Goal: Navigation & Orientation: Understand site structure

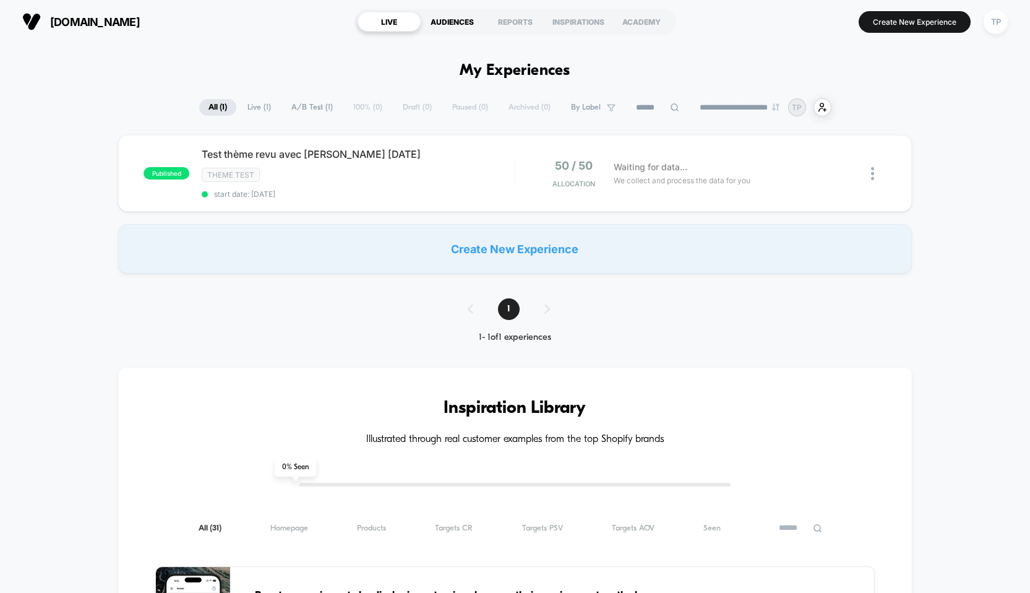
click at [451, 24] on div "AUDIENCES" at bounding box center [452, 22] width 63 height 20
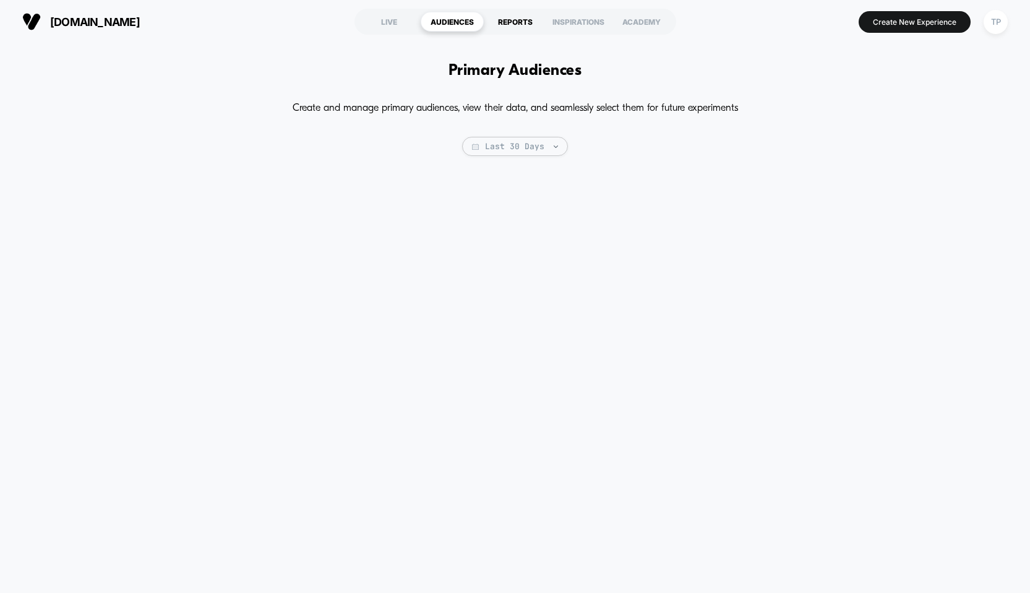
click at [514, 19] on div "REPORTS" at bounding box center [515, 22] width 63 height 20
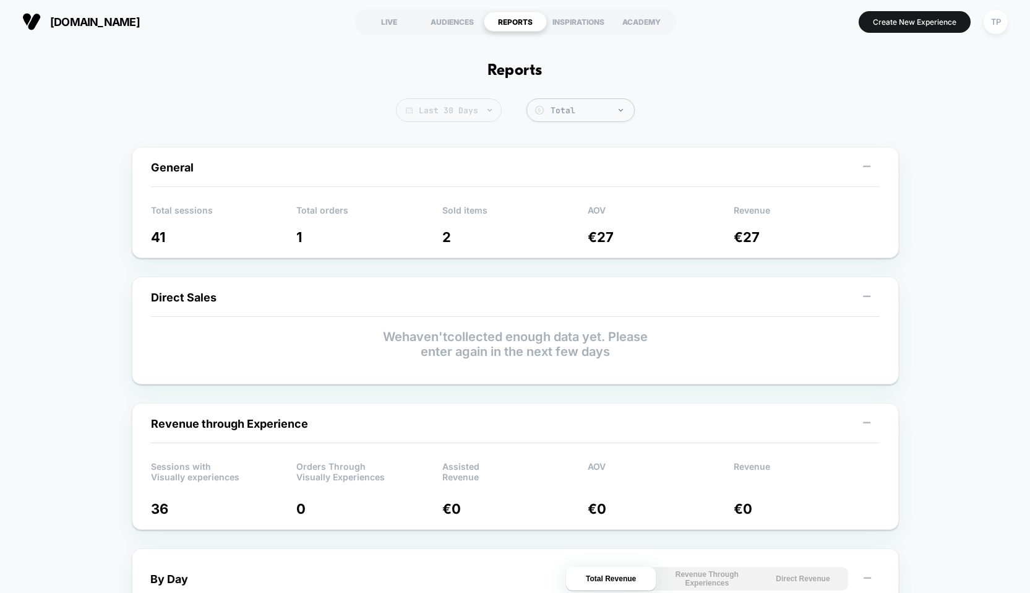
click at [458, 110] on span "Last 30 Days" at bounding box center [449, 110] width 106 height 24
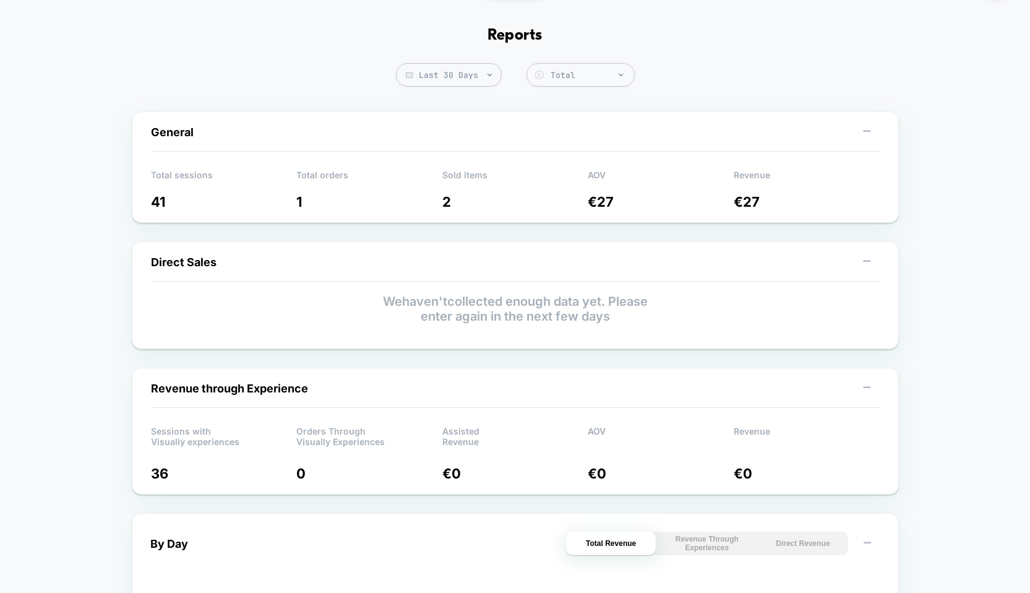
scroll to position [27, 0]
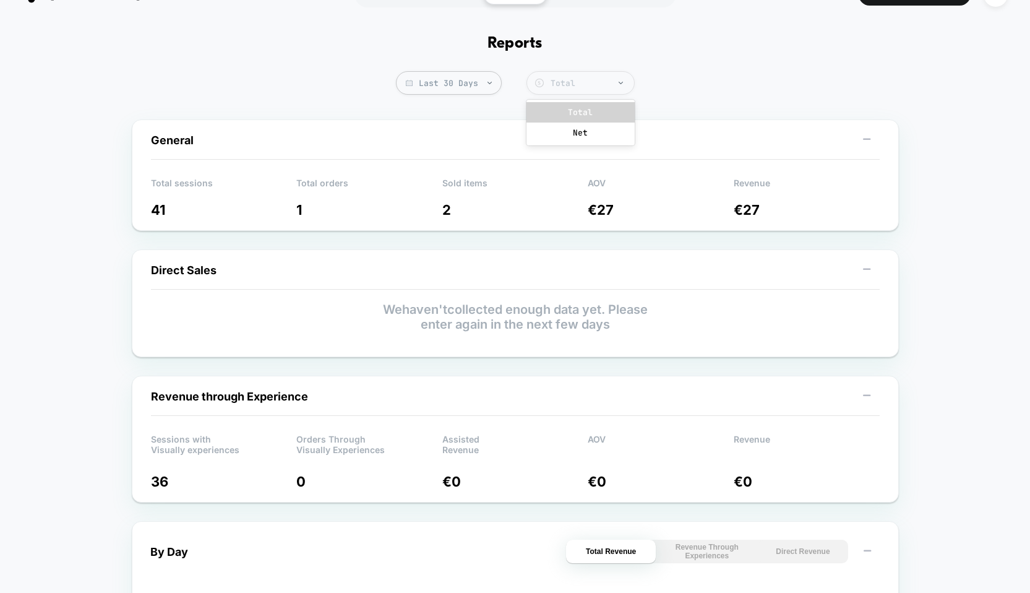
click at [552, 80] on div "Total" at bounding box center [589, 83] width 77 height 11
click at [538, 80] on tspan "$" at bounding box center [539, 83] width 3 height 6
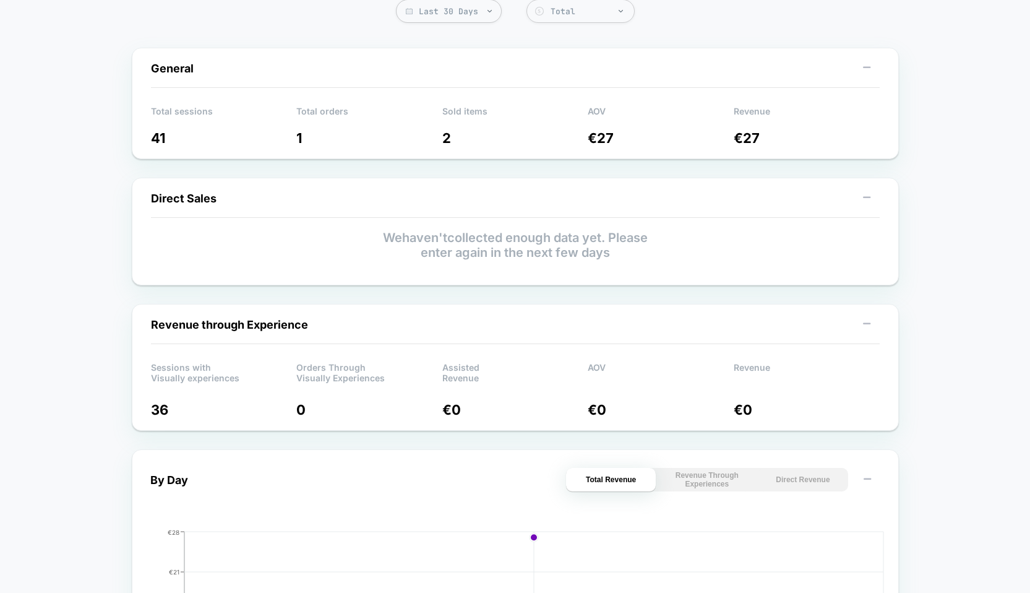
scroll to position [0, 0]
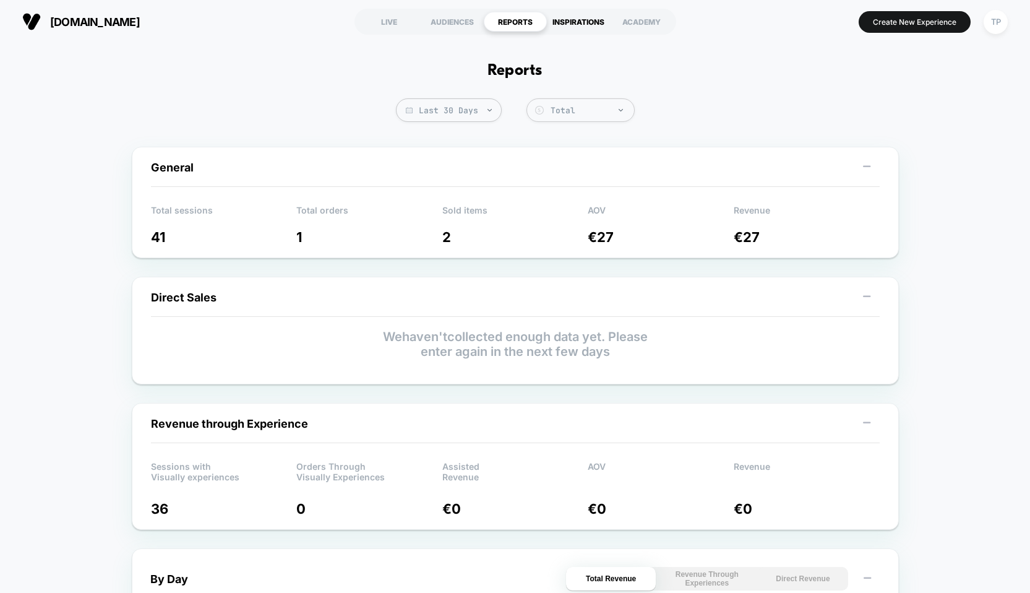
click at [580, 22] on div "INSPIRATIONS" at bounding box center [578, 22] width 63 height 20
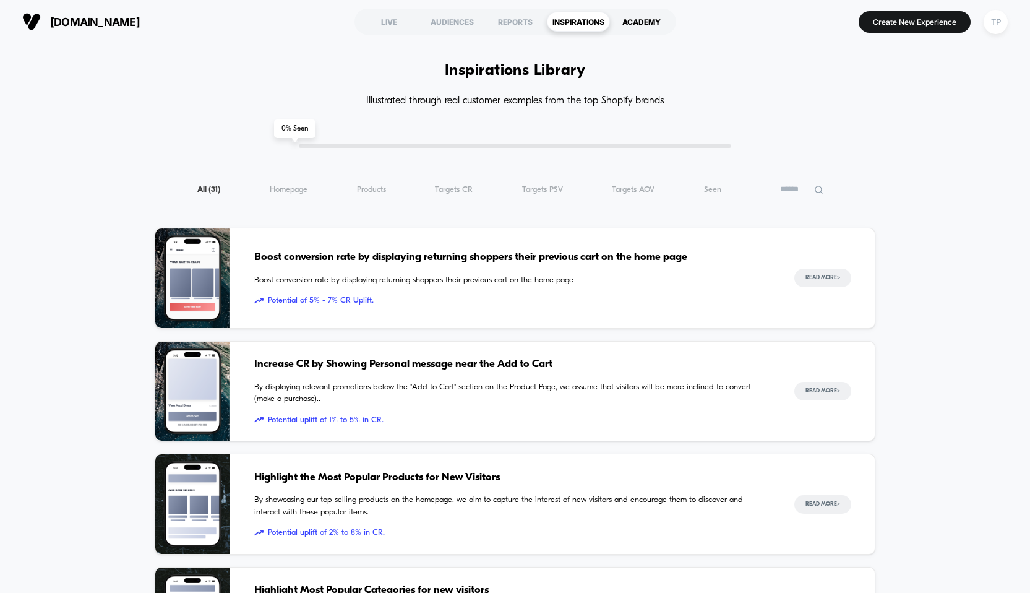
click at [633, 22] on div "ACADEMY" at bounding box center [641, 22] width 63 height 20
click at [449, 21] on div "AUDIENCES" at bounding box center [452, 22] width 63 height 20
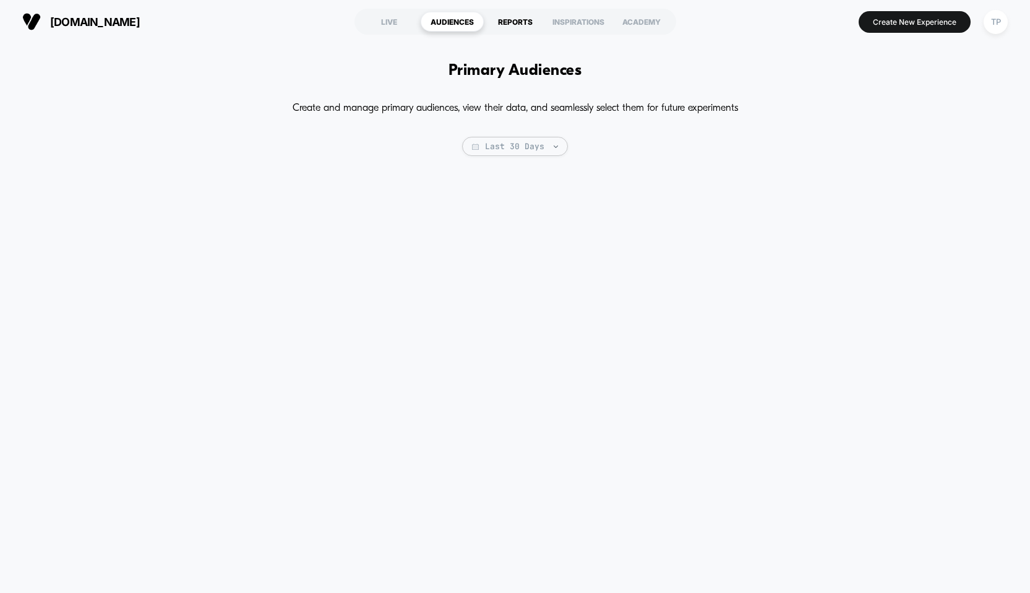
click at [518, 19] on div "REPORTS" at bounding box center [515, 22] width 63 height 20
